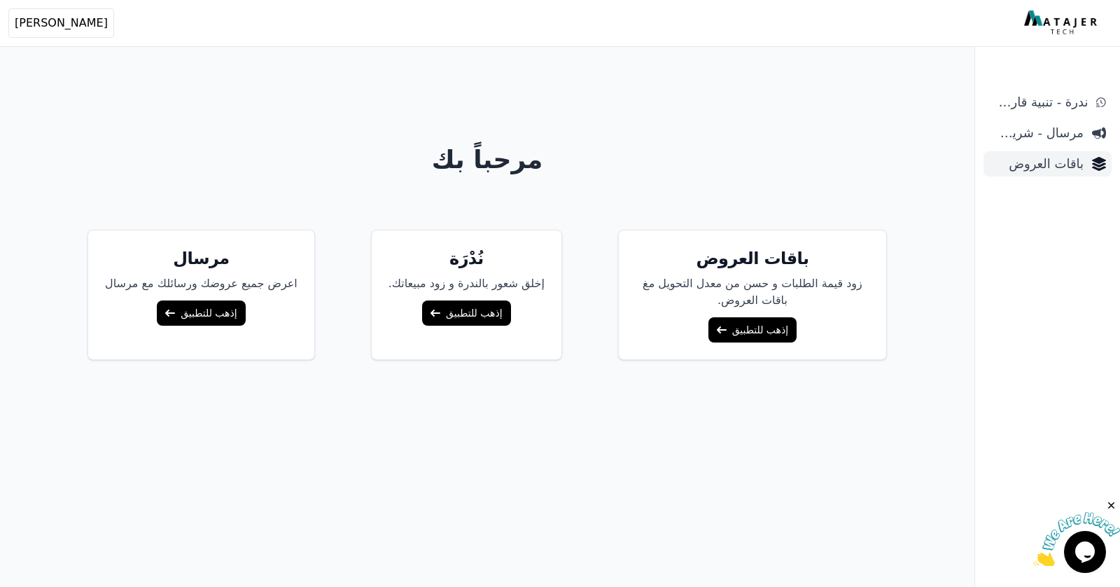
click at [1046, 165] on span "باقات العروض" at bounding box center [1036, 164] width 94 height 20
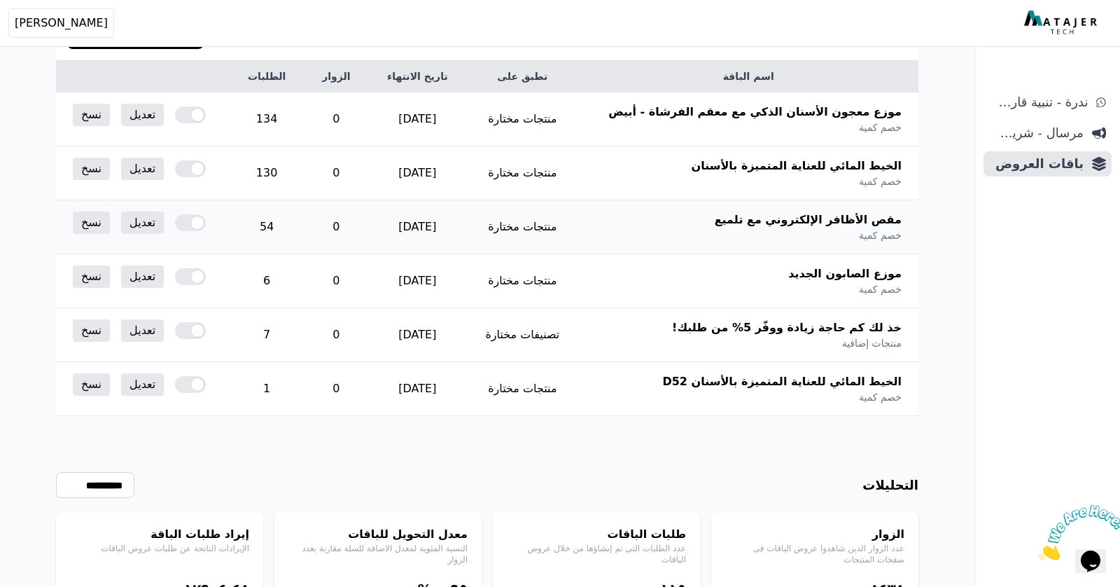
scroll to position [215, 0]
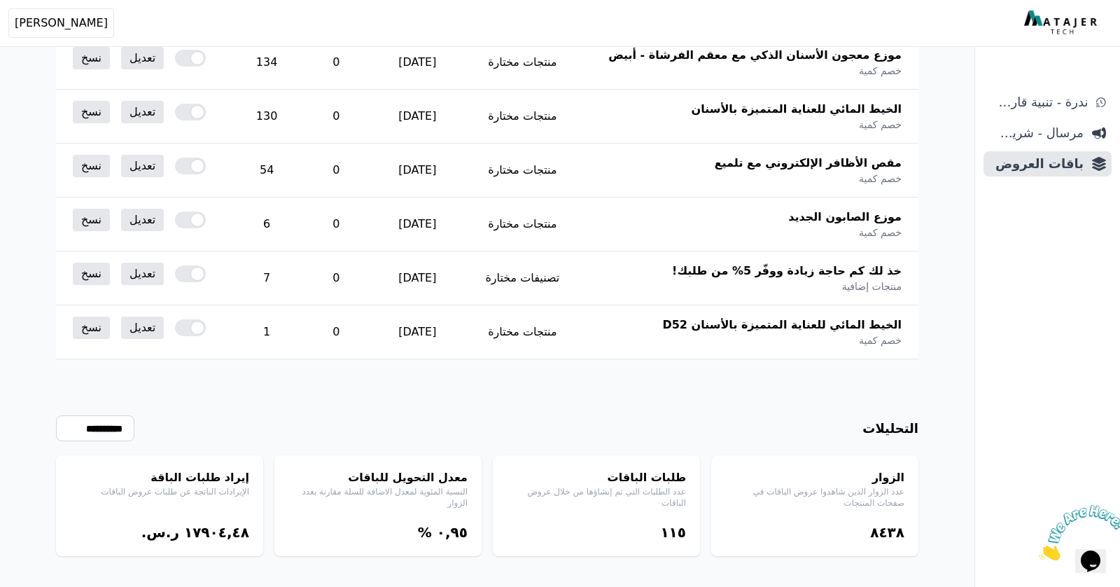
click at [367, 498] on div "معدل التحويل للباقات النسبة المئوية لمعدل الاضافة للسلة مقارنة بعدد الزوار ۰,٩٥…" at bounding box center [377, 505] width 207 height 101
click at [249, 482] on div "إيراد طلبات الباقة الإيرادات الناتجة عن طلبات عروض الباقات ١٧٩۰٤,٤٨ ر.س." at bounding box center [159, 505] width 207 height 101
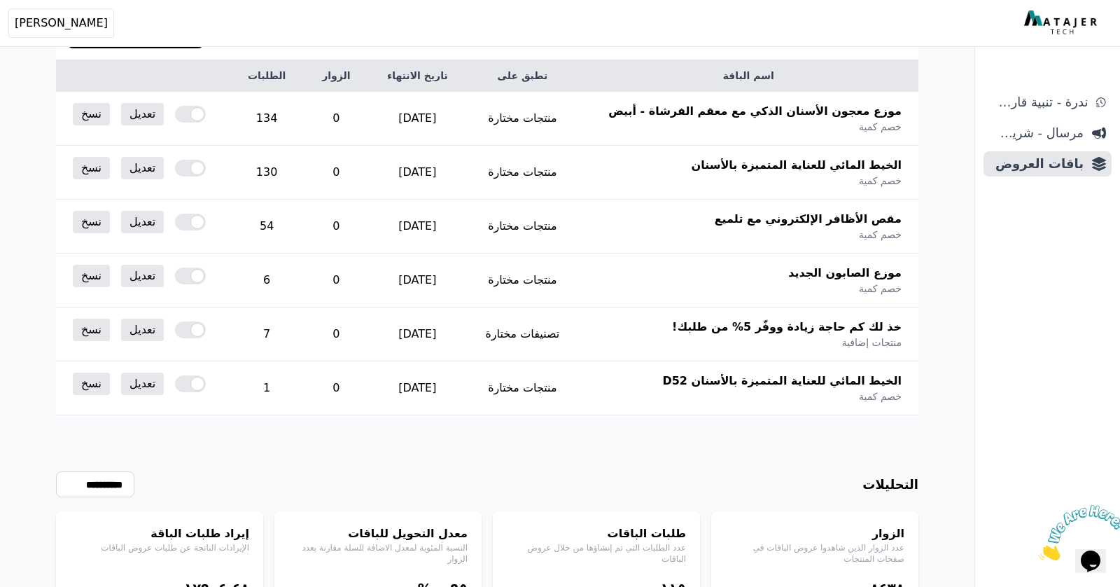
scroll to position [163, 0]
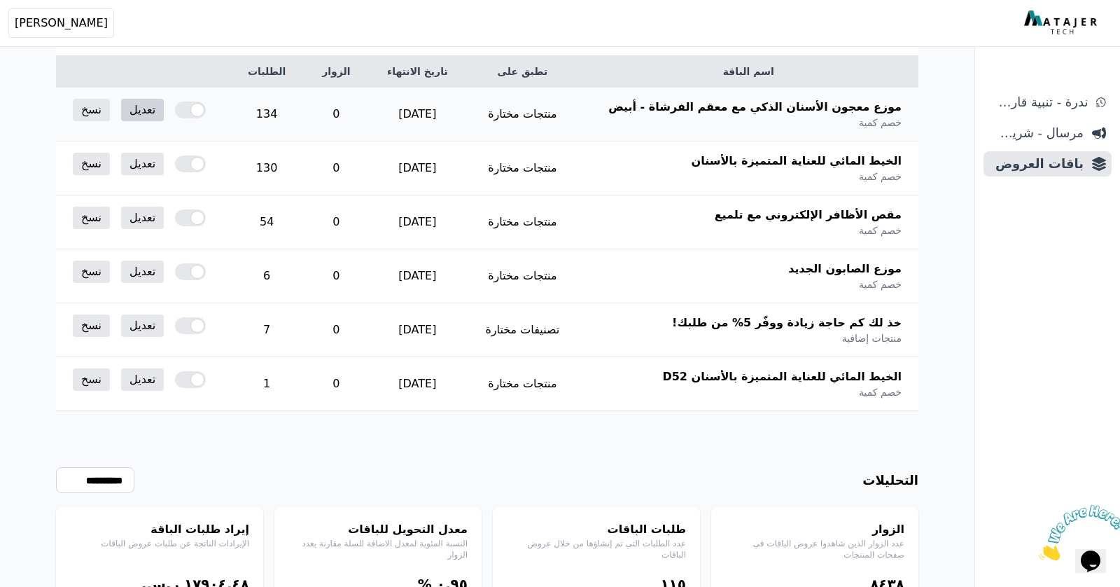
click at [135, 115] on link "تعديل" at bounding box center [142, 110] width 43 height 22
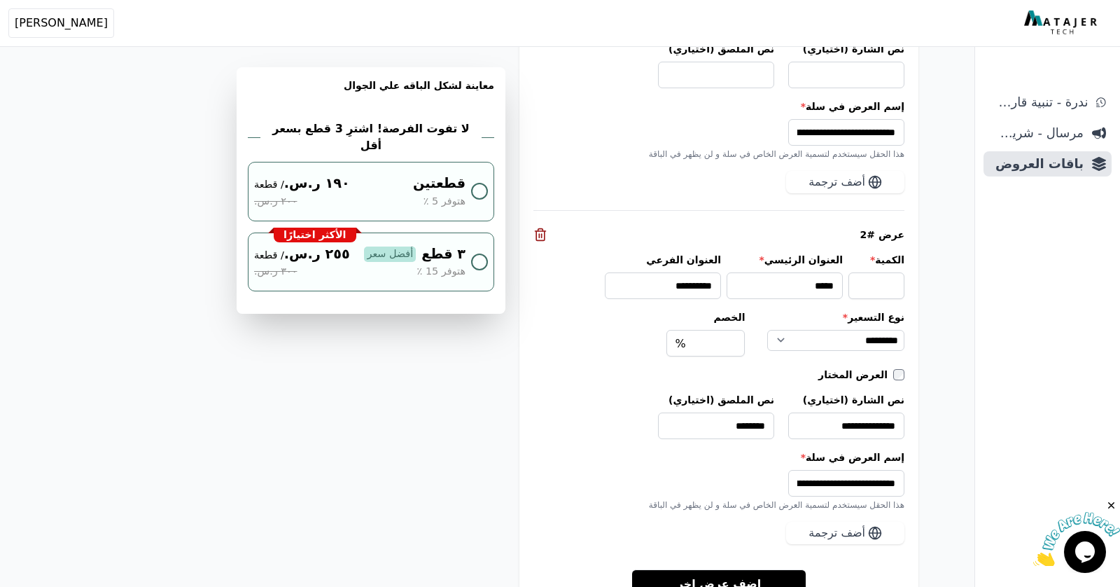
scroll to position [1422, 0]
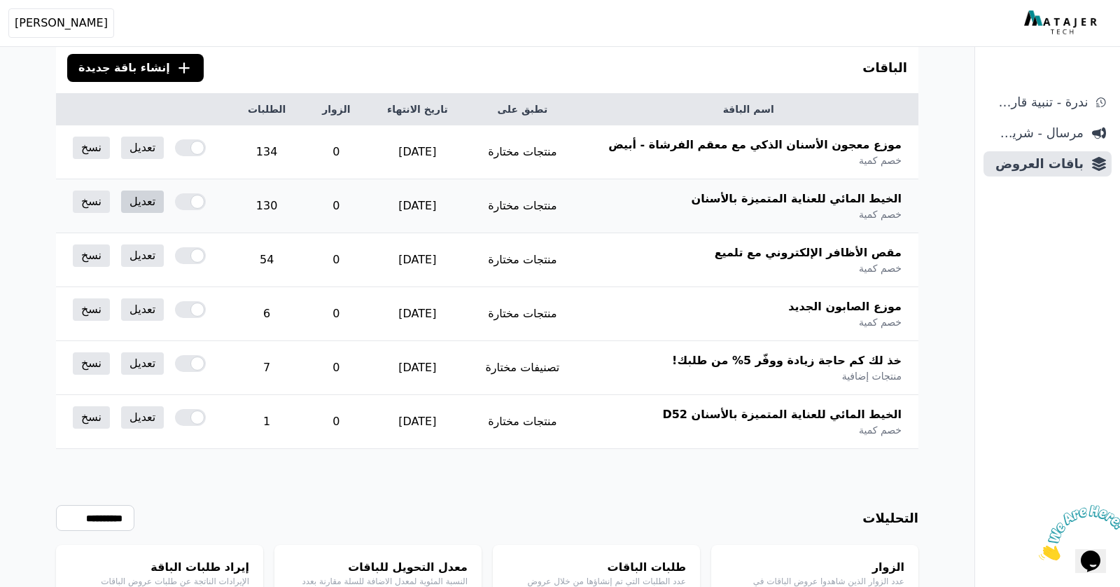
click at [139, 199] on link "تعديل" at bounding box center [142, 201] width 43 height 22
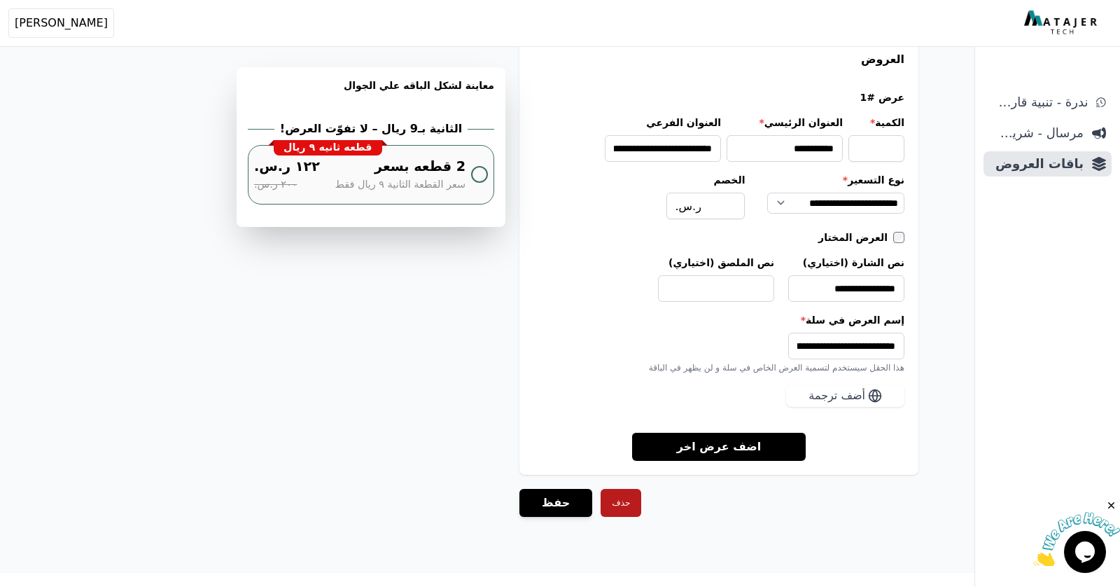
scroll to position [1209, 0]
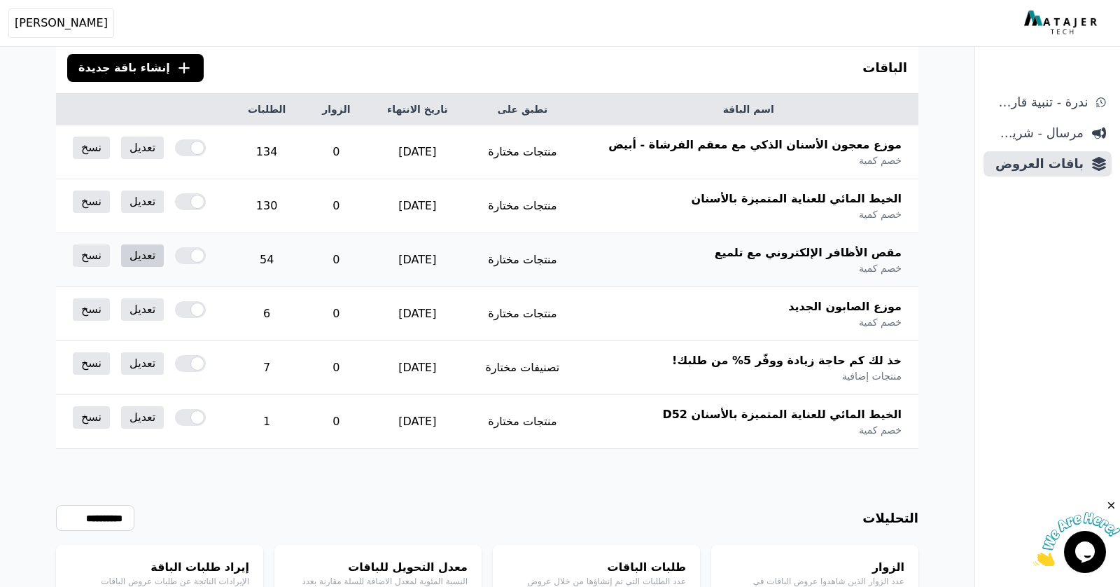
click at [146, 251] on link "تعديل" at bounding box center [142, 255] width 43 height 22
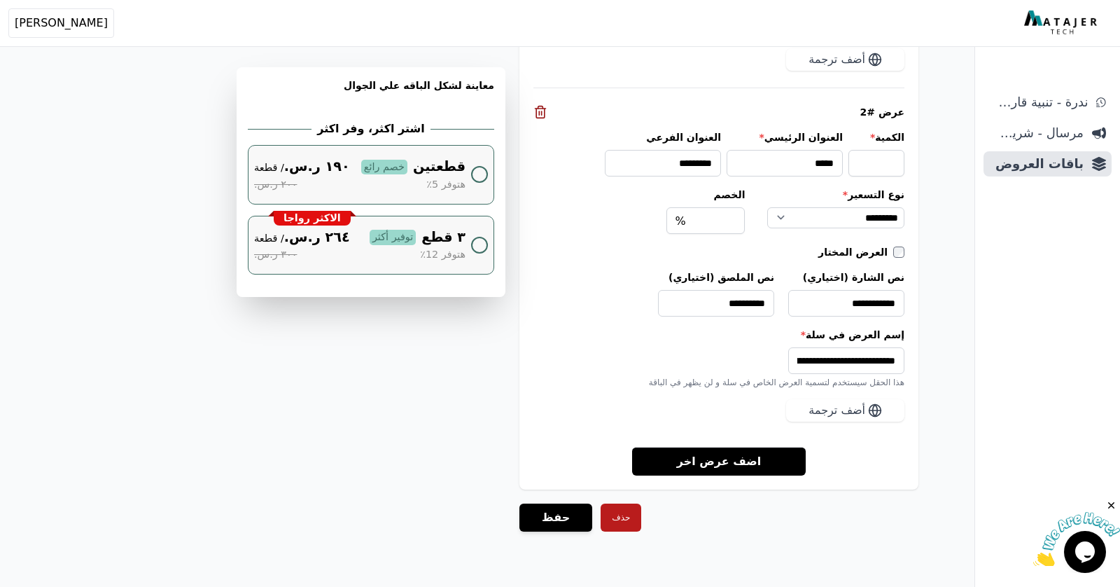
scroll to position [1557, 0]
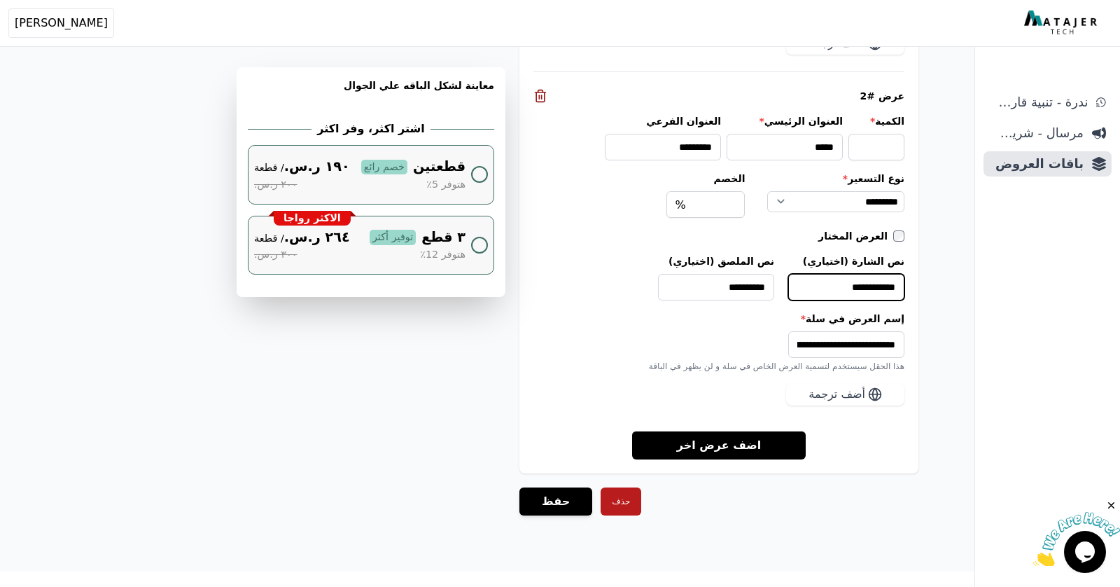
click at [853, 278] on input "**********" at bounding box center [846, 287] width 116 height 27
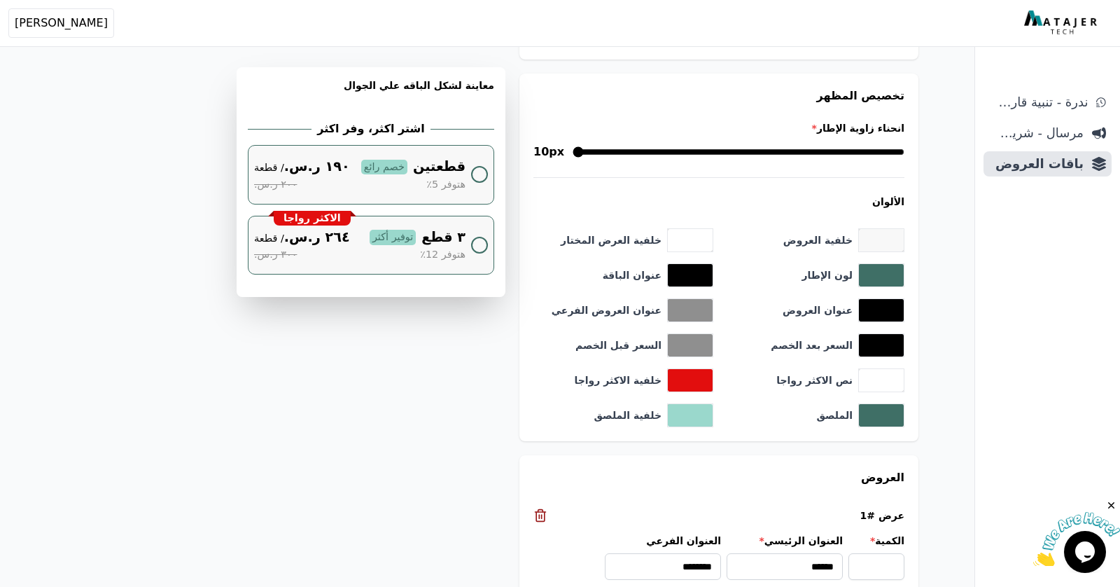
scroll to position [764, 0]
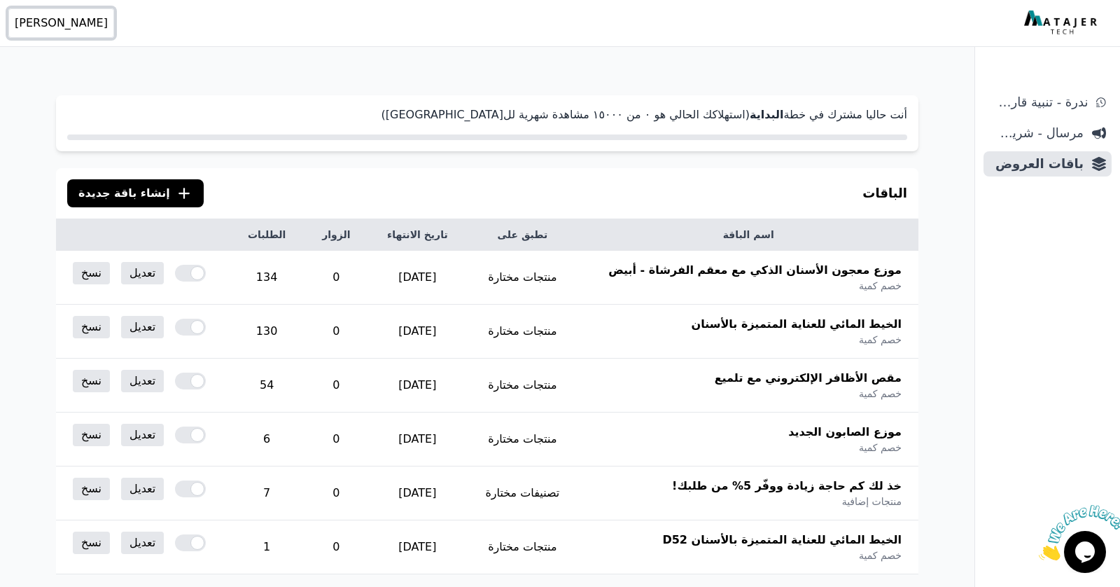
click at [36, 16] on span "[PERSON_NAME]" at bounding box center [61, 23] width 93 height 17
click at [85, 122] on link "تسجيل الخروج" at bounding box center [68, 130] width 136 height 25
